Goal: Task Accomplishment & Management: Manage account settings

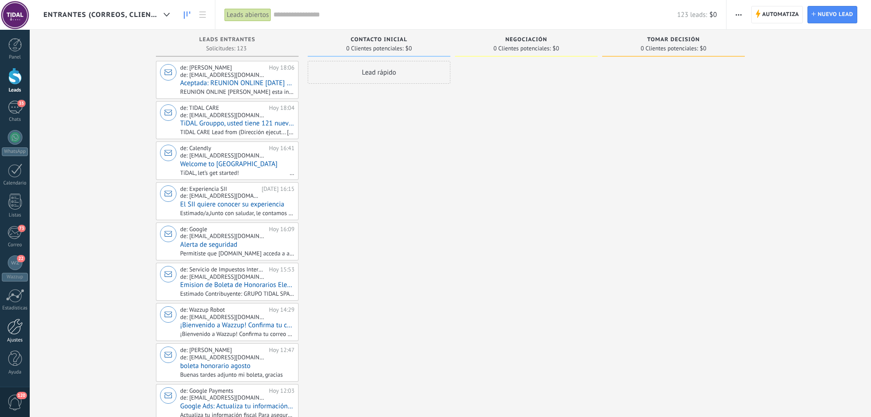
click at [9, 329] on div at bounding box center [15, 326] width 16 height 16
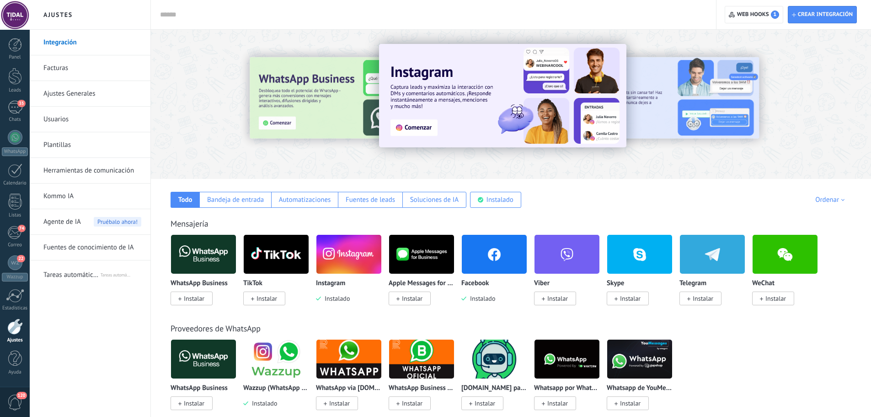
click at [80, 219] on span "Agente de IA" at bounding box center [61, 222] width 37 height 26
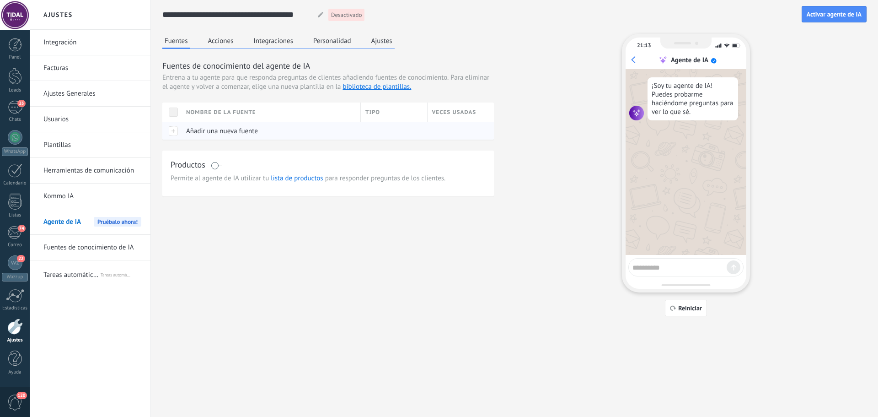
click at [202, 128] on span "Añadir una nueva fuente" at bounding box center [222, 131] width 72 height 9
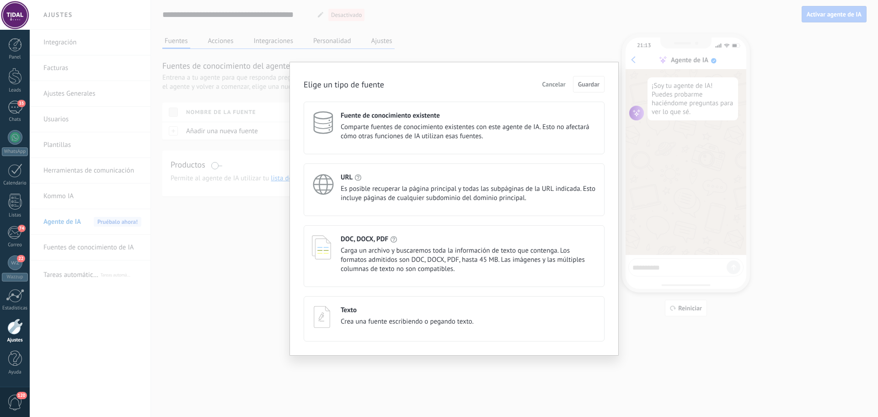
click at [561, 84] on span "Cancelar" at bounding box center [553, 84] width 23 height 6
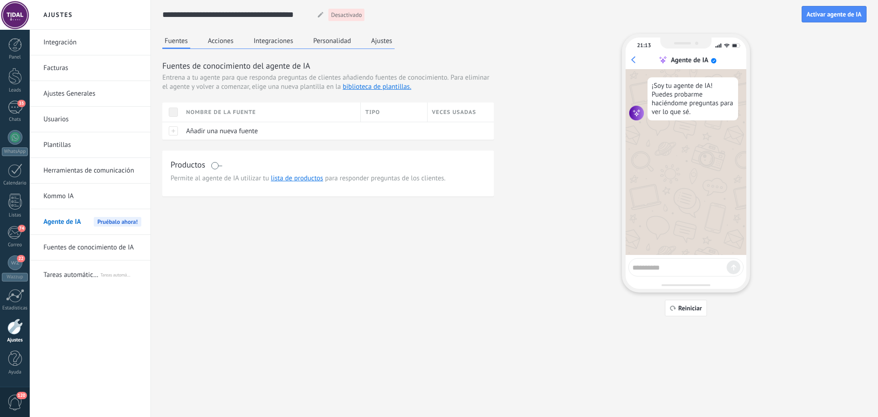
click at [332, 41] on button "Personalidad" at bounding box center [332, 41] width 43 height 14
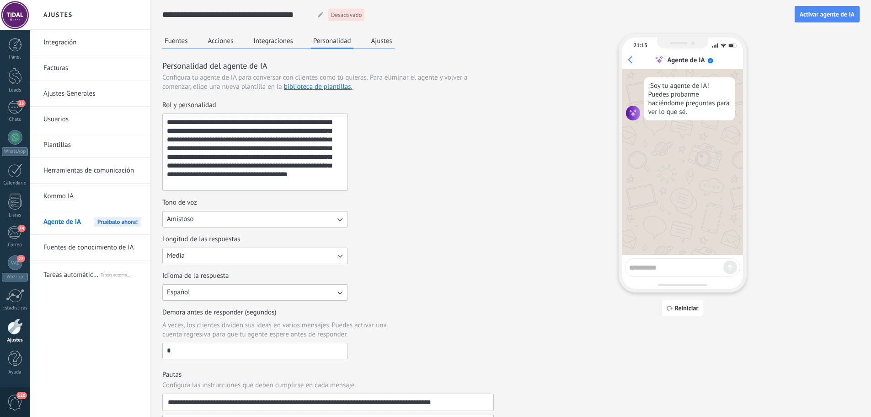
click at [311, 15] on div "**********" at bounding box center [244, 14] width 164 height 17
click at [316, 14] on div at bounding box center [321, 14] width 12 height 5
drag, startPoint x: 251, startPoint y: 181, endPoint x: 122, endPoint y: 82, distance: 162.7
click at [122, 82] on div "**********" at bounding box center [450, 325] width 841 height 650
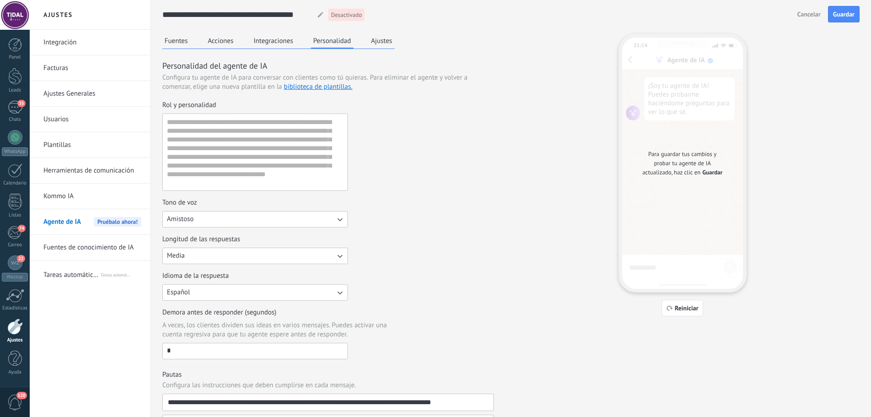
click at [397, 145] on div "Rol y personalidad" at bounding box center [328, 146] width 332 height 90
click at [385, 41] on button "Ajustes" at bounding box center [382, 41] width 26 height 14
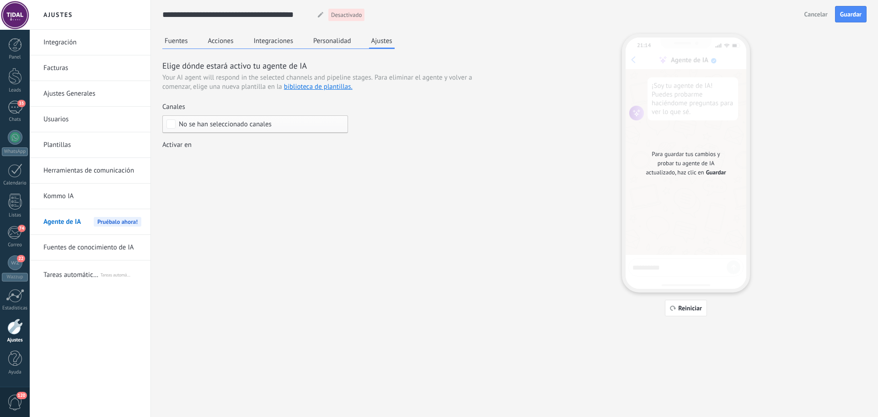
click at [322, 48] on div "Fuentes Acciones Integraciones Personalidad Ajustes" at bounding box center [278, 41] width 232 height 15
click at [322, 44] on button "Personalidad" at bounding box center [332, 41] width 43 height 14
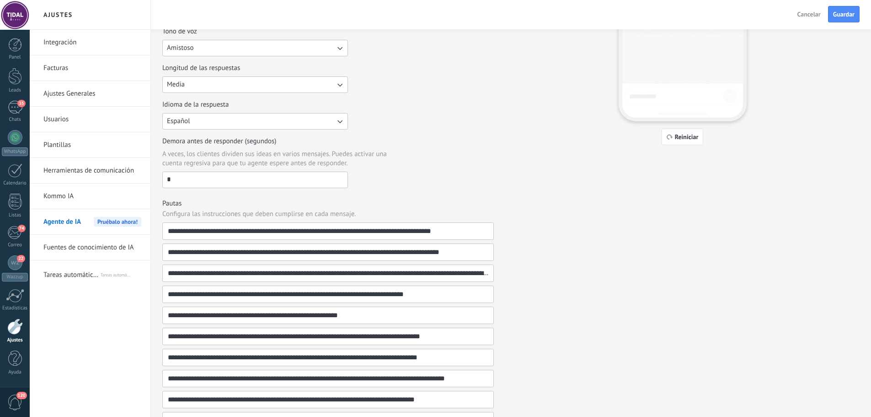
scroll to position [229, 0]
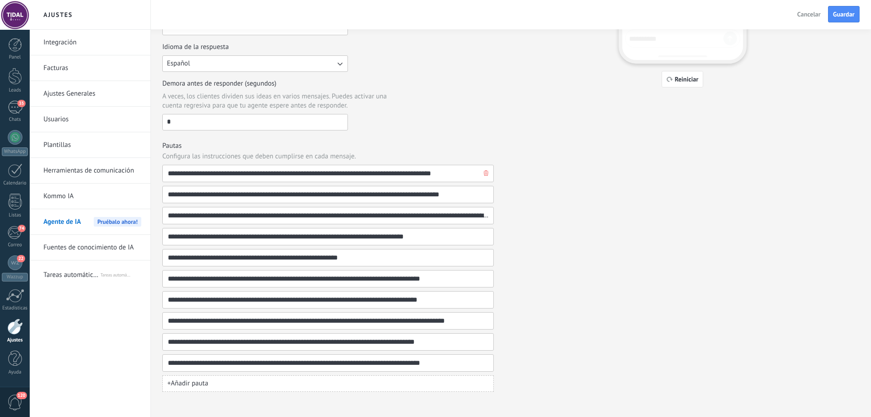
click at [487, 174] on icon "button" at bounding box center [486, 172] width 5 height 5
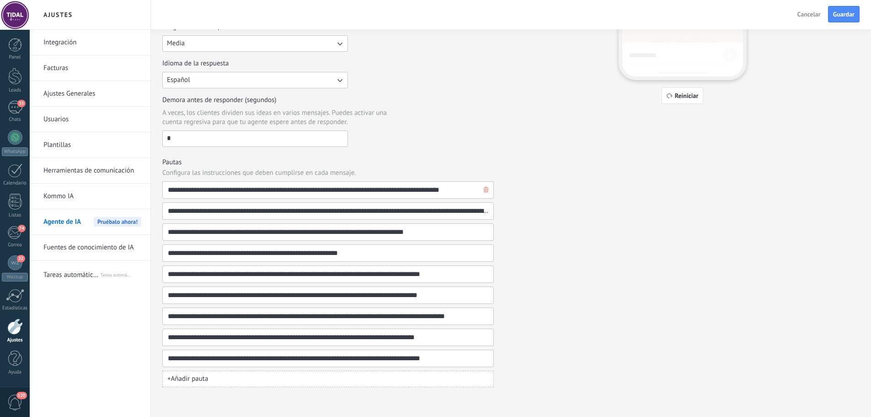
click at [487, 187] on button "button" at bounding box center [486, 190] width 9 height 16
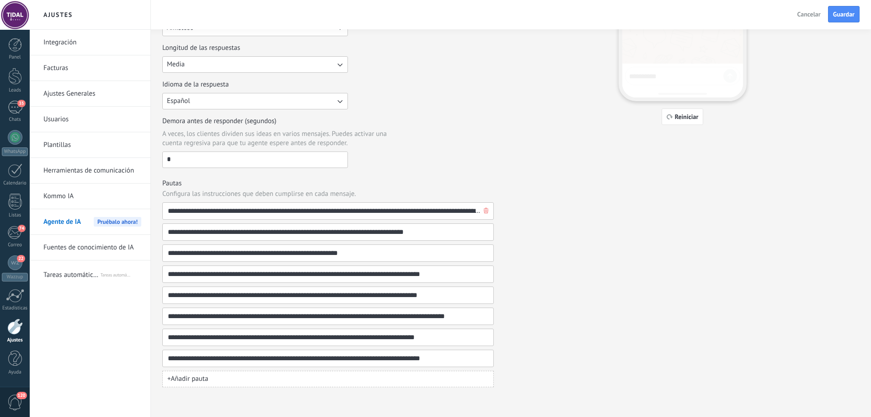
click at [488, 209] on button "button" at bounding box center [486, 211] width 9 height 16
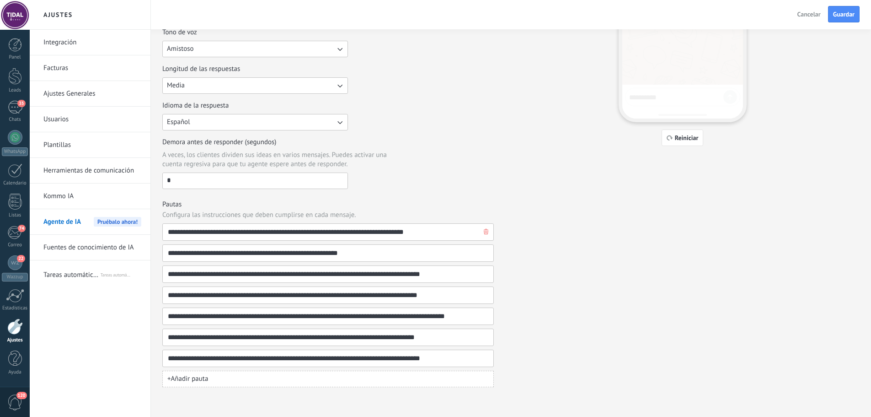
click at [486, 228] on button "button" at bounding box center [486, 232] width 9 height 16
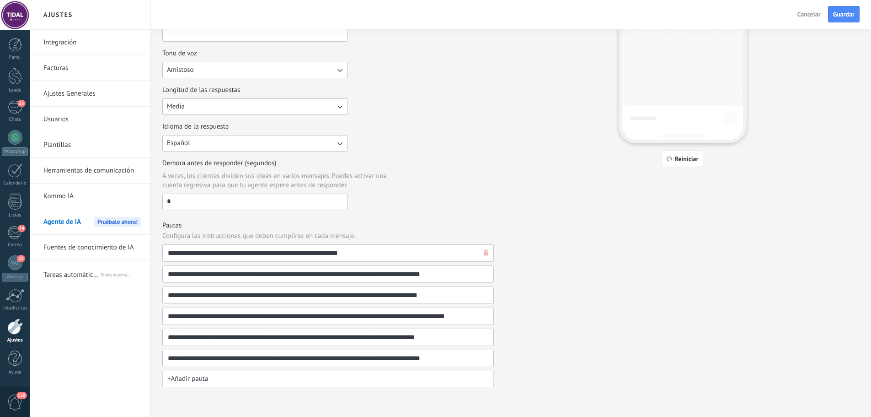
click at [486, 246] on button "button" at bounding box center [486, 253] width 9 height 16
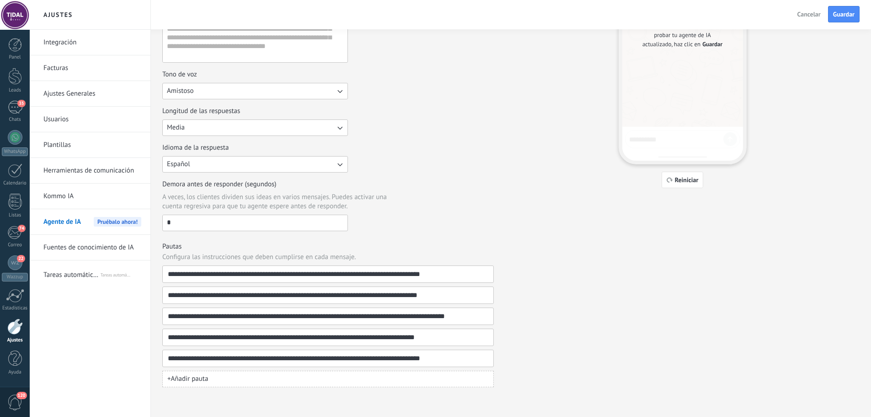
click at [0, 0] on button "button" at bounding box center [0, 0] width 0 height 0
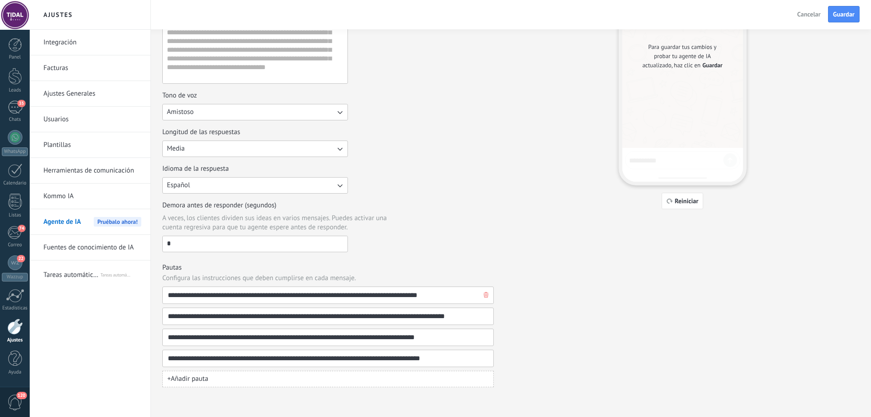
click at [483, 302] on button "button" at bounding box center [486, 295] width 9 height 16
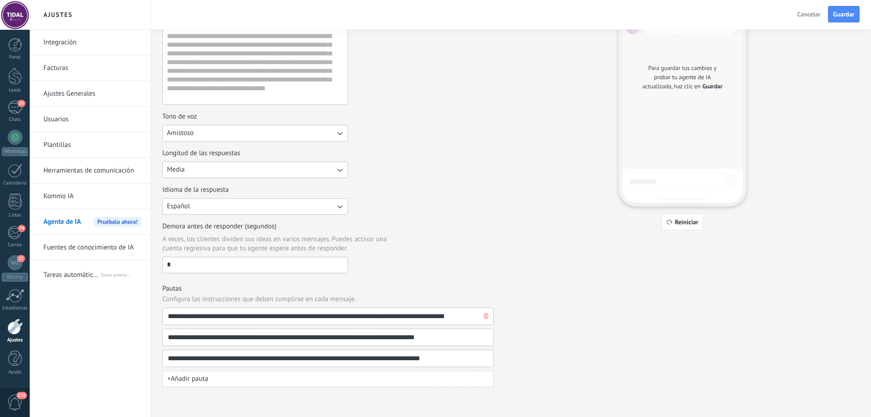
click at [489, 316] on button "button" at bounding box center [486, 316] width 9 height 16
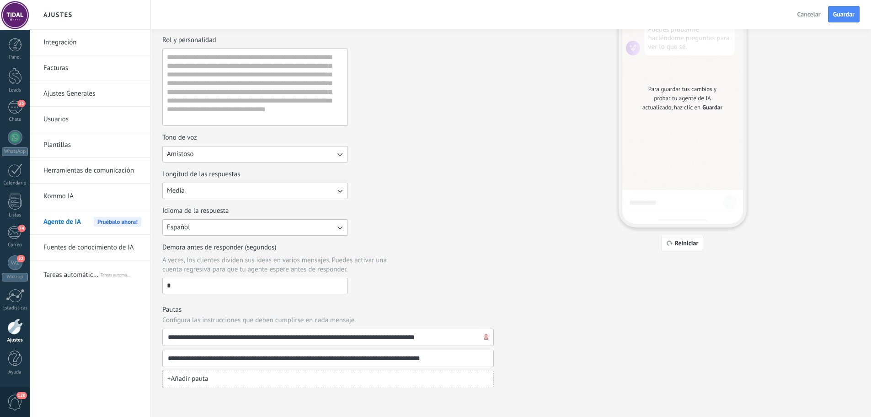
click at [487, 334] on button "button" at bounding box center [486, 337] width 9 height 16
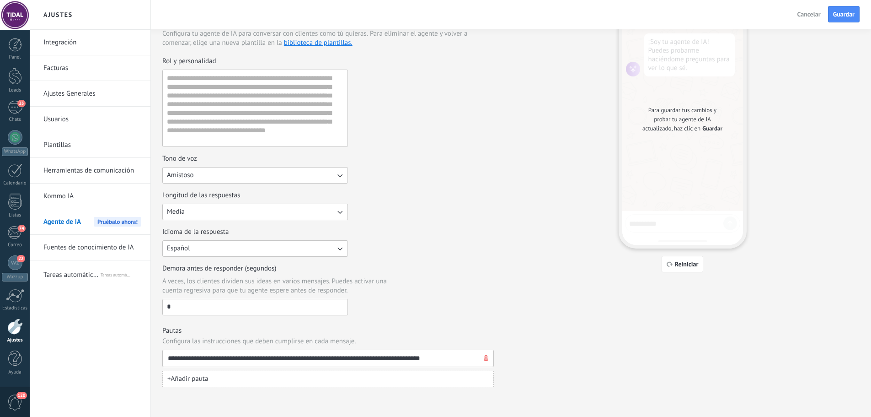
click at [483, 356] on button "button" at bounding box center [486, 358] width 9 height 16
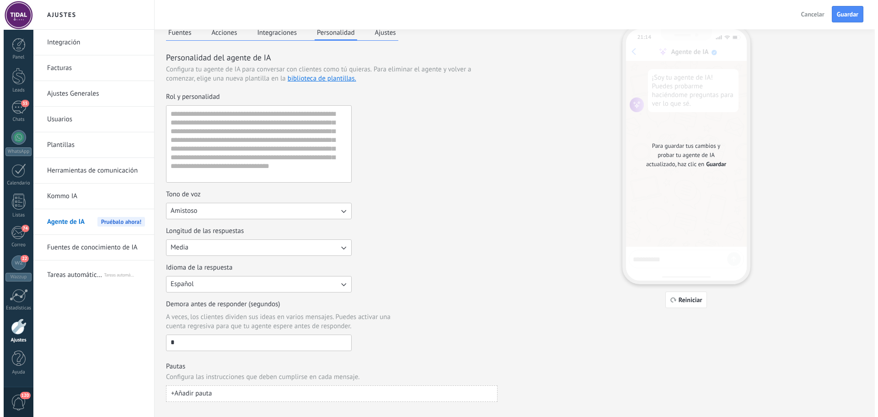
scroll to position [0, 0]
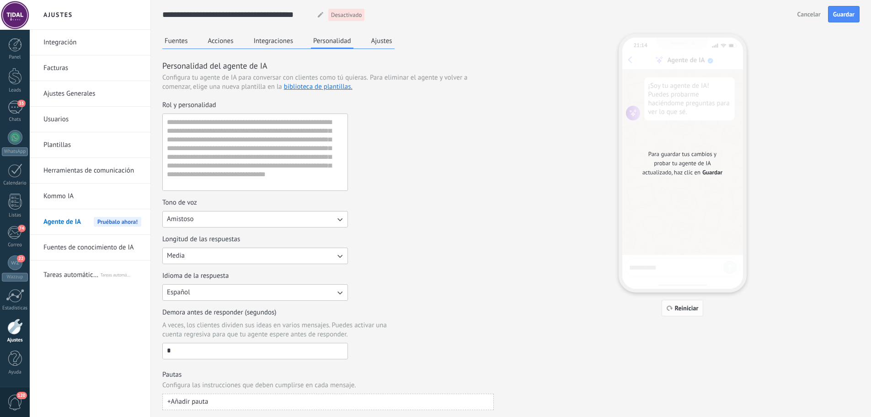
click at [685, 311] on span "Reiniciar" at bounding box center [687, 308] width 24 height 6
click at [838, 5] on div "**********" at bounding box center [510, 14] width 697 height 29
click at [838, 8] on button "Guardar" at bounding box center [844, 14] width 32 height 16
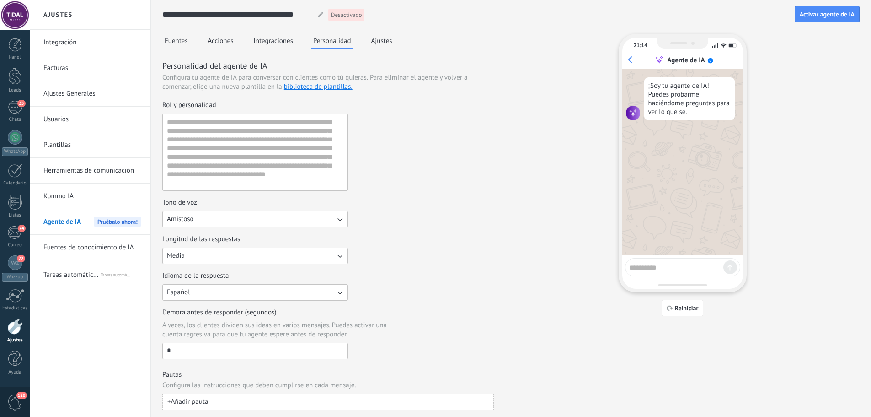
click at [345, 15] on span "Desactivado" at bounding box center [346, 15] width 31 height 9
click at [289, 15] on input "**********" at bounding box center [236, 14] width 148 height 16
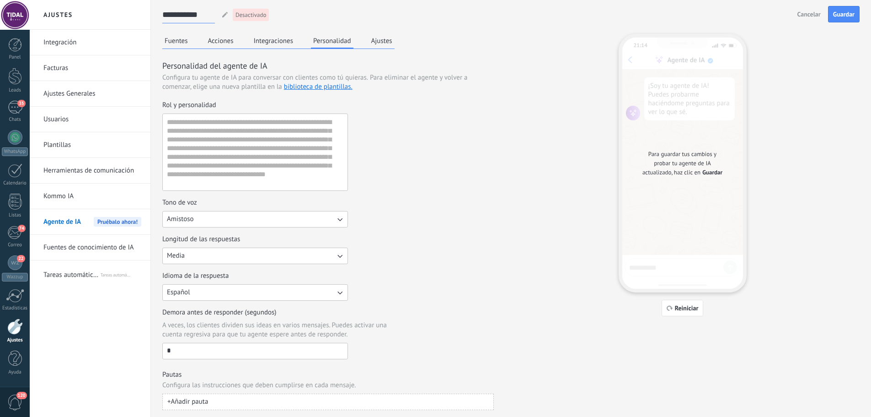
type input "**********"
click at [865, 23] on div "**********" at bounding box center [511, 219] width 720 height 439
click at [846, 21] on button "Guardar" at bounding box center [844, 14] width 32 height 16
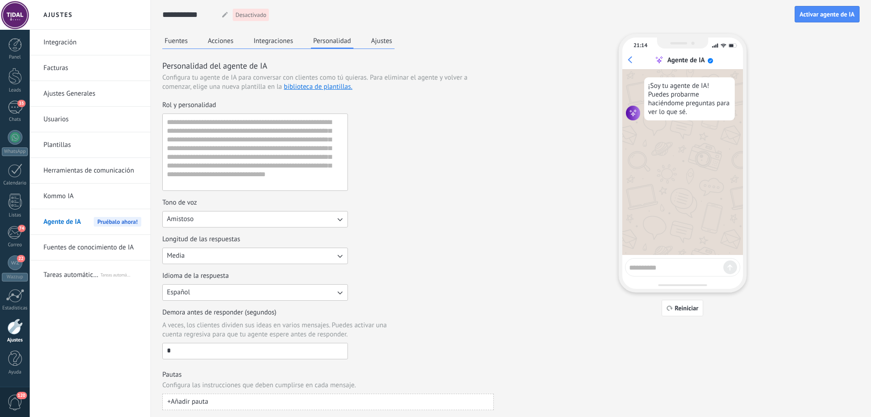
click at [57, 227] on span "Agente de IA" at bounding box center [61, 222] width 37 height 26
click at [182, 43] on button "Fuentes" at bounding box center [176, 41] width 28 height 14
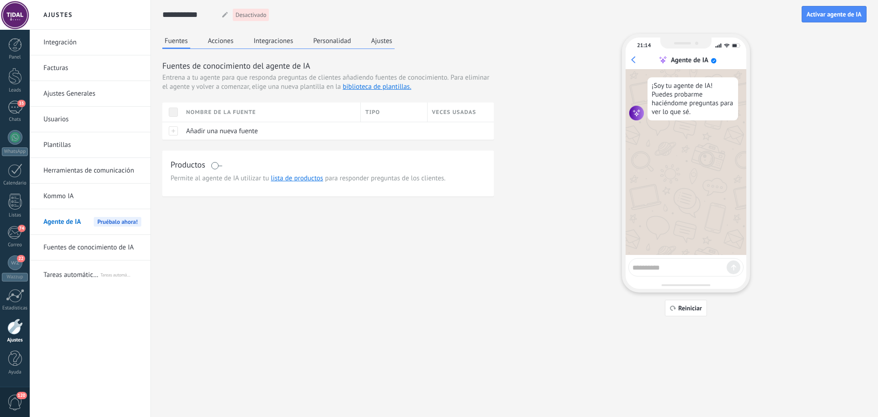
click at [221, 42] on button "Acciones" at bounding box center [221, 41] width 30 height 14
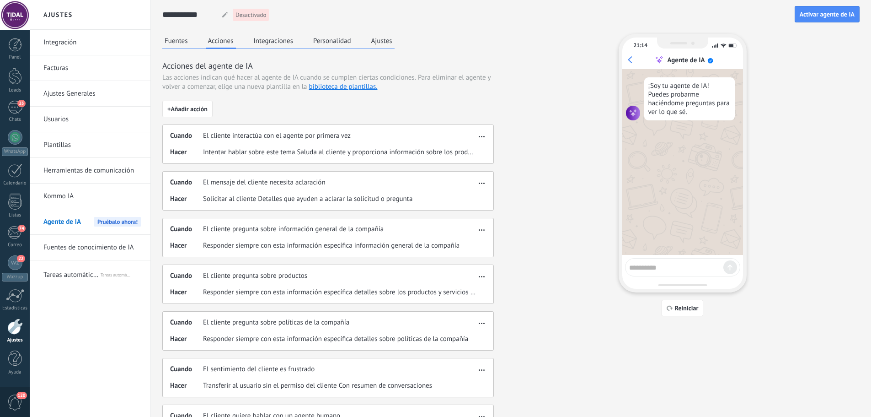
click at [477, 139] on button "button" at bounding box center [481, 134] width 11 height 11
click at [471, 171] on span "Eliminar" at bounding box center [467, 168] width 24 height 9
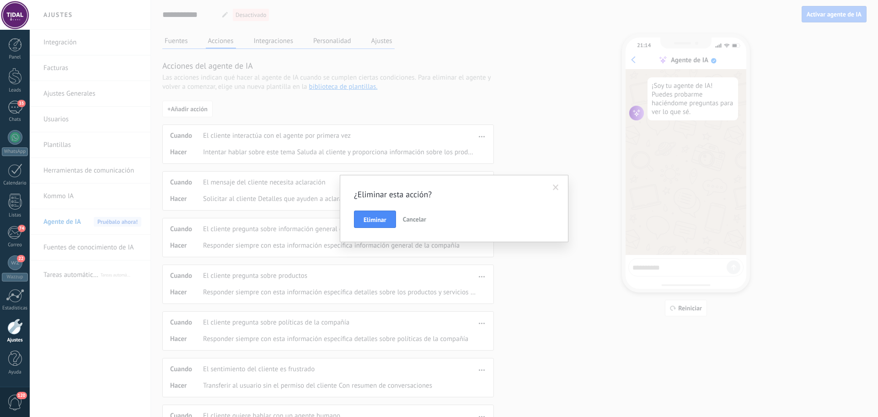
click at [385, 220] on span "Eliminar" at bounding box center [375, 219] width 23 height 6
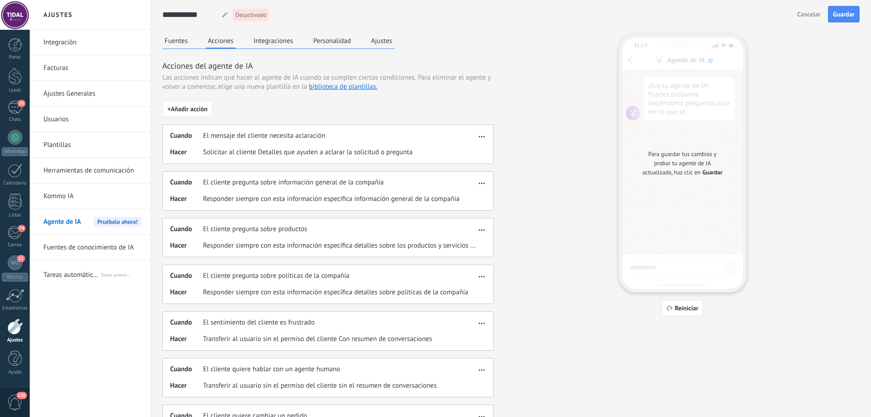
click at [481, 138] on button "button" at bounding box center [481, 134] width 11 height 11
click at [470, 163] on div "Eliminar" at bounding box center [463, 168] width 48 height 18
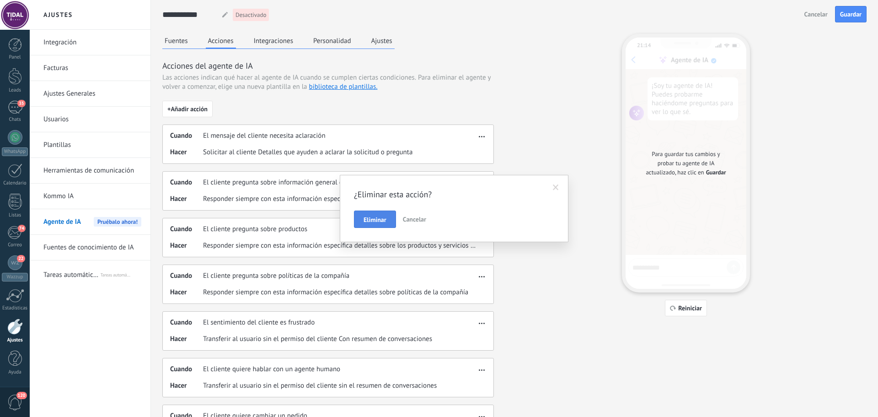
click at [382, 210] on div "Eliminar Cancelar" at bounding box center [454, 218] width 200 height 17
click at [388, 214] on button "Eliminar" at bounding box center [375, 218] width 42 height 17
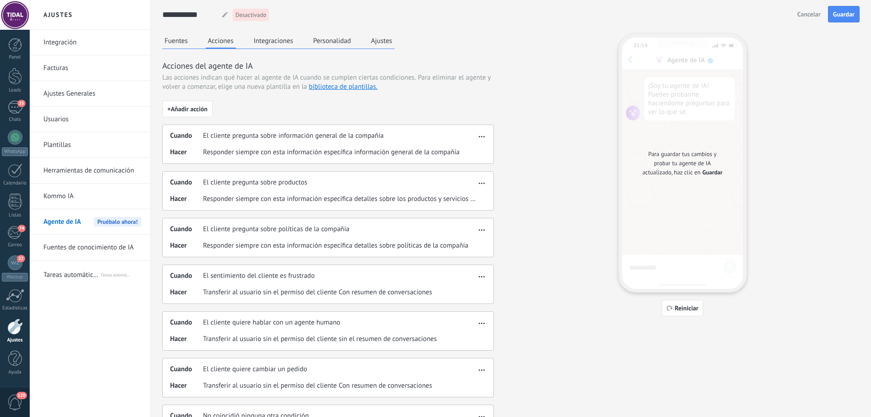
click at [487, 141] on div "Cuando El cliente pregunta sobre información general de la compañía Hacer Respo…" at bounding box center [328, 143] width 332 height 39
click at [482, 138] on span "button" at bounding box center [482, 135] width 6 height 6
click at [458, 169] on span "Eliminar" at bounding box center [467, 168] width 24 height 9
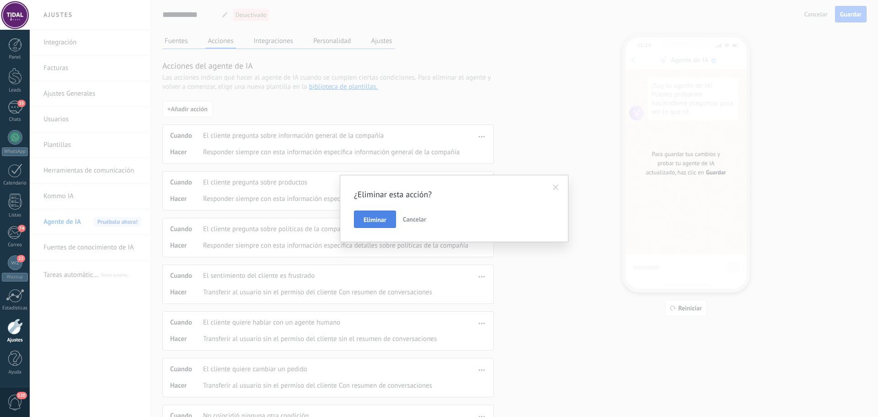
click at [380, 218] on span "Eliminar" at bounding box center [375, 219] width 23 height 6
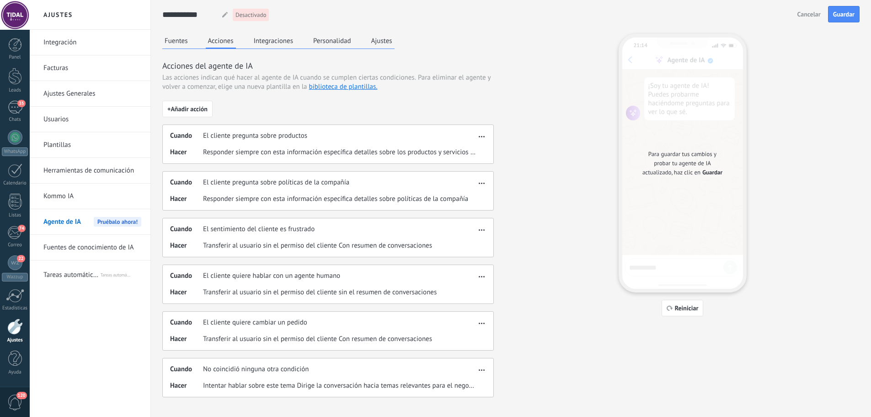
click at [483, 139] on button "button" at bounding box center [481, 134] width 11 height 11
click at [465, 172] on span "Eliminar" at bounding box center [467, 168] width 24 height 9
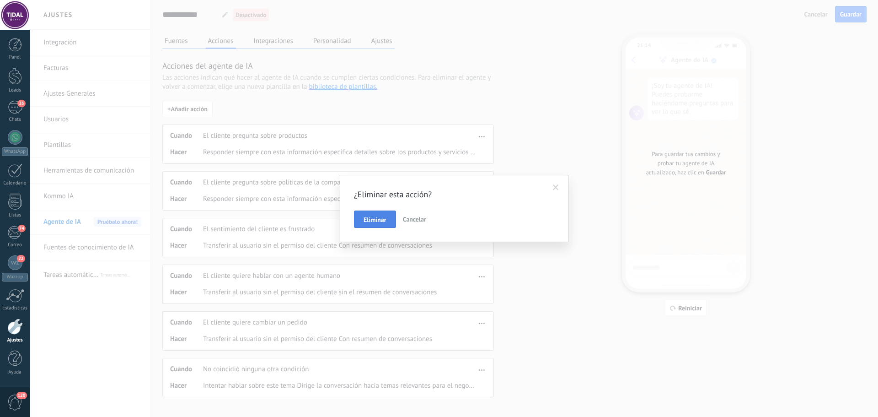
click at [372, 214] on button "Eliminar" at bounding box center [375, 218] width 42 height 17
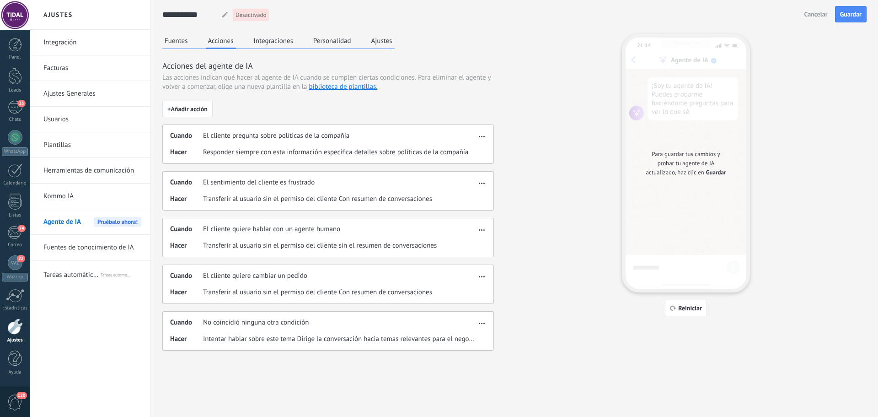
click at [482, 139] on button "button" at bounding box center [481, 134] width 11 height 11
click at [460, 174] on div "Eliminar" at bounding box center [463, 168] width 48 height 18
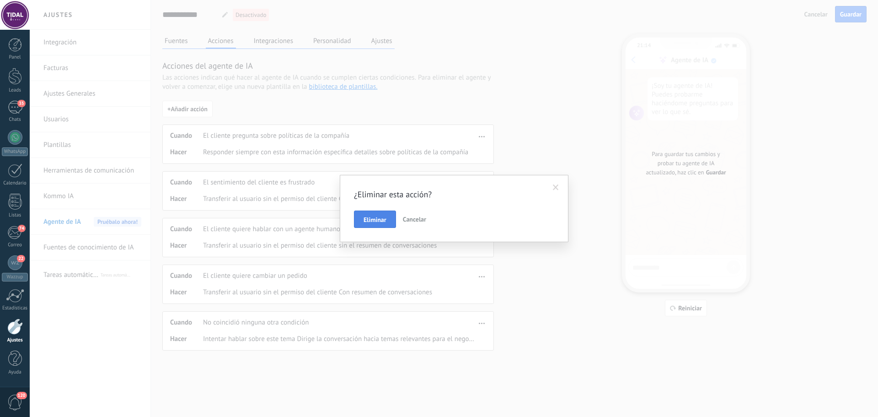
click at [373, 220] on span "Eliminar" at bounding box center [375, 219] width 23 height 6
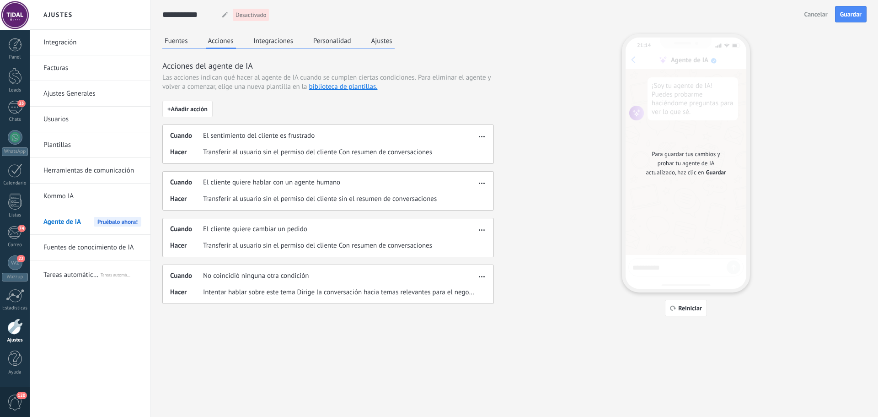
click at [479, 136] on icon "button" at bounding box center [482, 136] width 6 height 1
click at [455, 170] on span "Eliminar" at bounding box center [467, 168] width 24 height 9
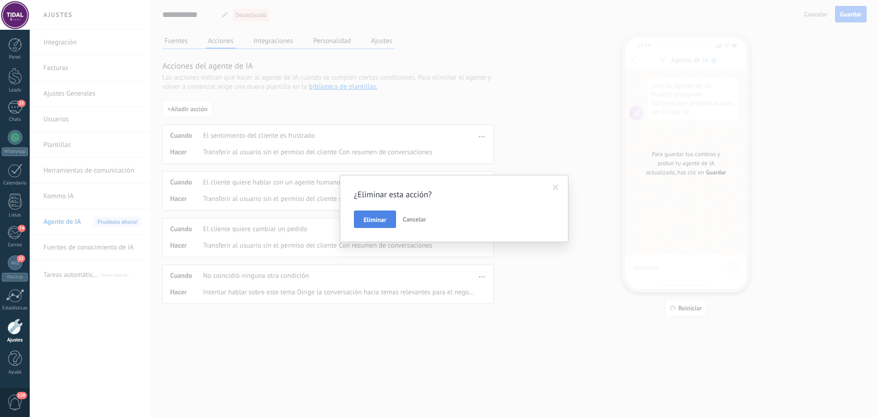
click at [378, 218] on span "Eliminar" at bounding box center [375, 219] width 23 height 6
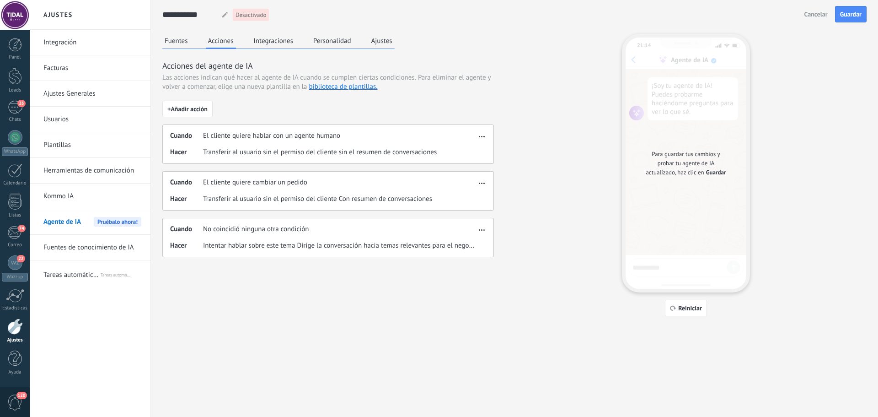
click at [482, 137] on use "button" at bounding box center [482, 136] width 6 height 1
click at [461, 171] on span "Eliminar" at bounding box center [467, 168] width 24 height 9
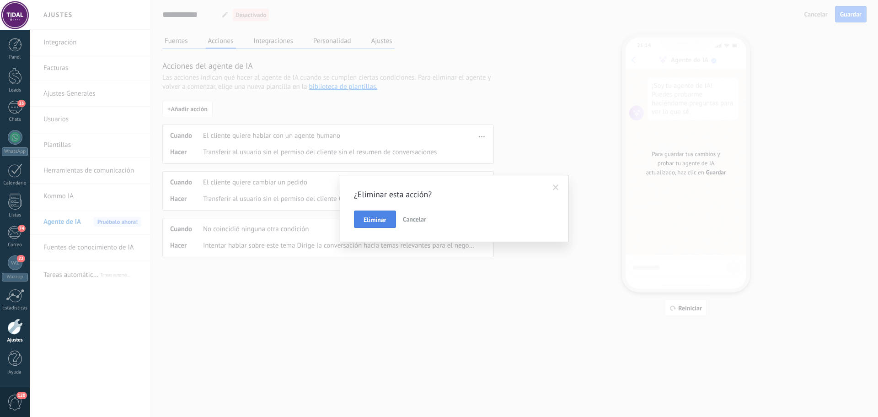
click at [376, 221] on span "Eliminar" at bounding box center [375, 219] width 23 height 6
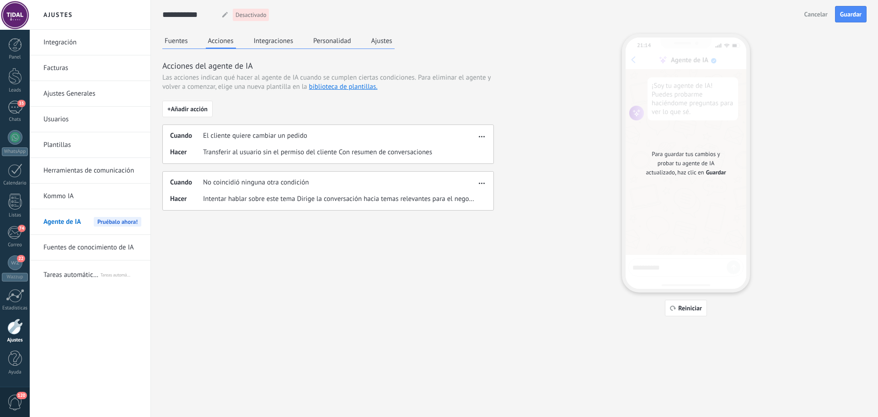
click at [479, 142] on div "Cuando El cliente quiere cambiar un pedido Hacer Transferir al usuario sin el p…" at bounding box center [328, 143] width 332 height 39
click at [481, 140] on div "Cuando El cliente quiere cambiar un pedido Hacer Transferir al usuario sin el p…" at bounding box center [328, 143] width 332 height 39
click at [481, 140] on button "button" at bounding box center [481, 134] width 11 height 11
click at [452, 171] on div "Eliminar" at bounding box center [463, 168] width 48 height 18
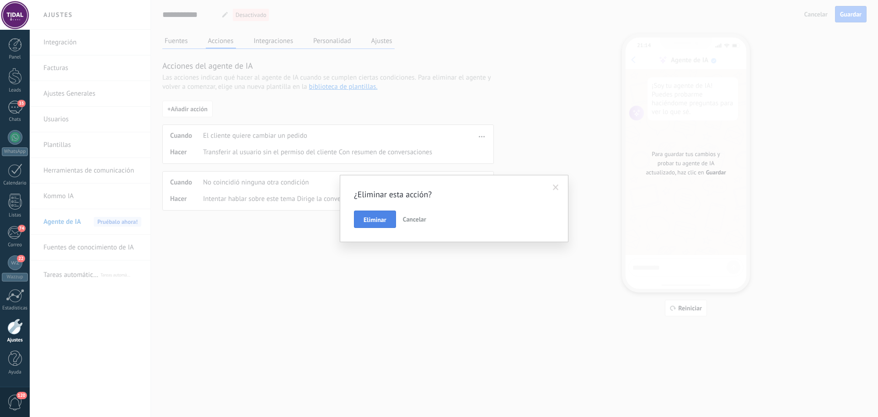
click at [389, 216] on button "Eliminar" at bounding box center [375, 218] width 42 height 17
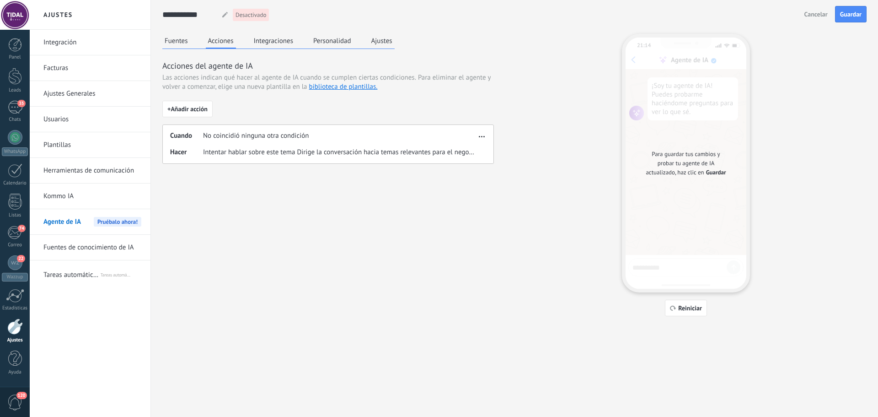
click at [483, 136] on span "button" at bounding box center [482, 135] width 6 height 6
click at [449, 172] on div "Eliminar" at bounding box center [463, 168] width 48 height 18
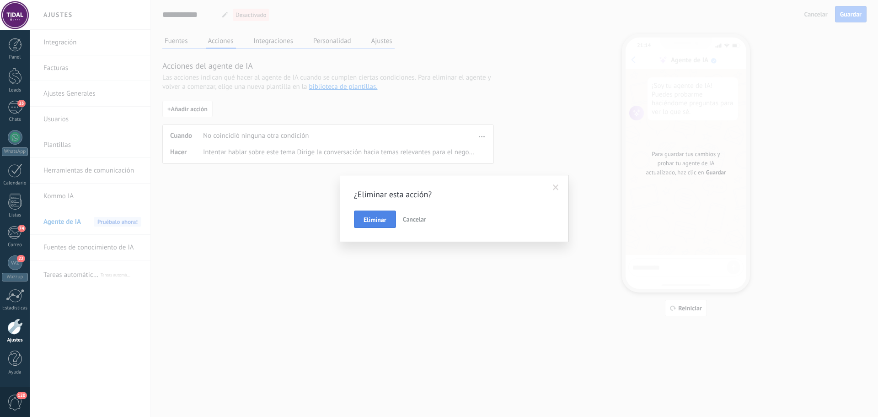
click at [385, 214] on button "Eliminar" at bounding box center [375, 218] width 42 height 17
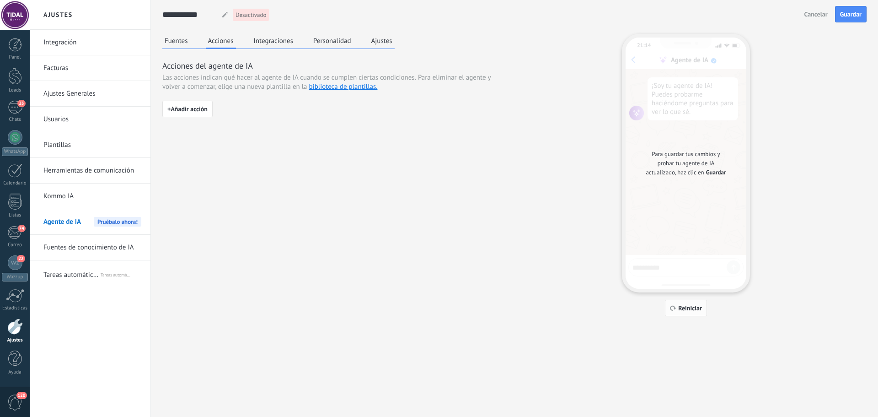
click at [689, 306] on span "Reiniciar" at bounding box center [690, 308] width 24 height 6
click at [852, 13] on span "Guardar" at bounding box center [850, 14] width 21 height 6
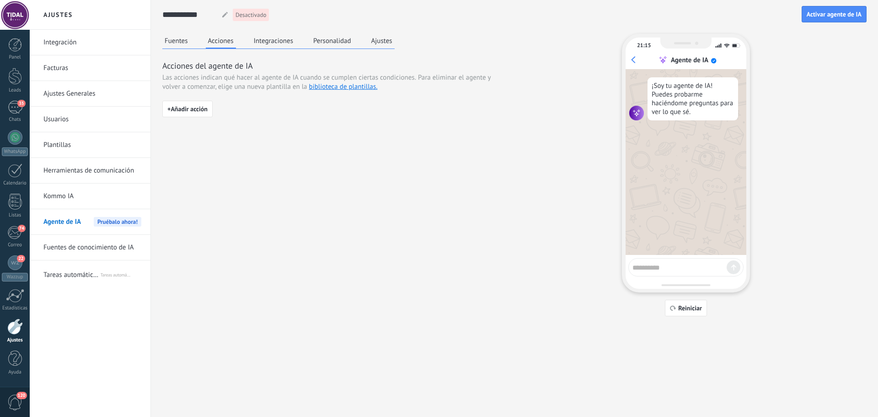
click at [80, 246] on link "Fuentes de conocimiento de IA" at bounding box center [92, 248] width 98 height 26
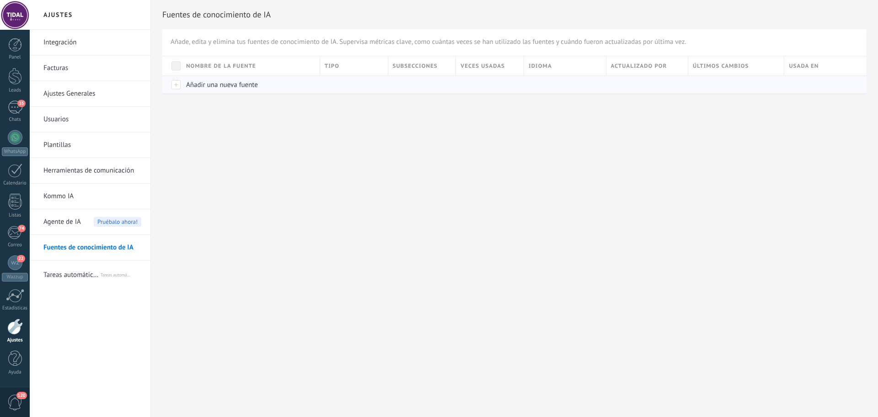
click at [232, 77] on div "Añadir una nueva fuente" at bounding box center [249, 84] width 134 height 17
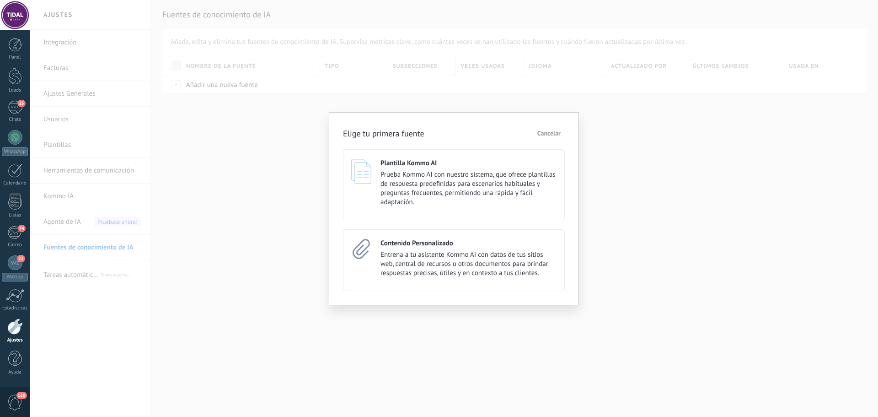
click at [268, 174] on div "Elige tu primera fuente Cancelar Plantilla Kommo AI Prueba Kommo AI con nuestro…" at bounding box center [454, 208] width 848 height 417
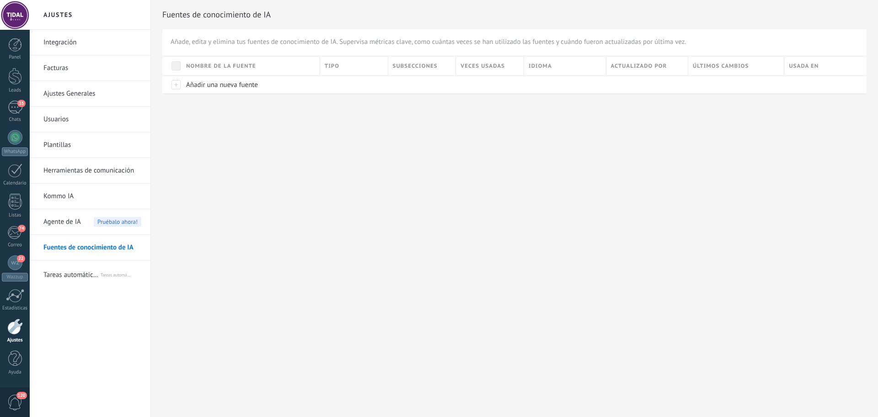
click at [59, 196] on link "Kommo IA" at bounding box center [92, 196] width 98 height 26
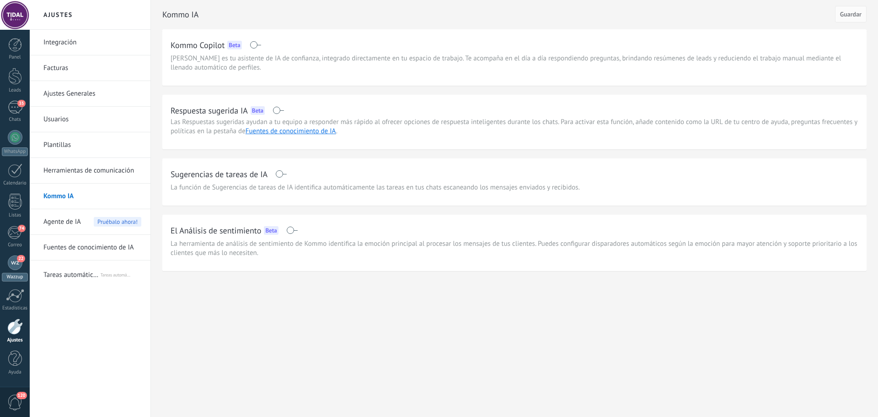
click at [15, 271] on link "22 Wazzup" at bounding box center [15, 268] width 30 height 26
